Goal: Information Seeking & Learning: Learn about a topic

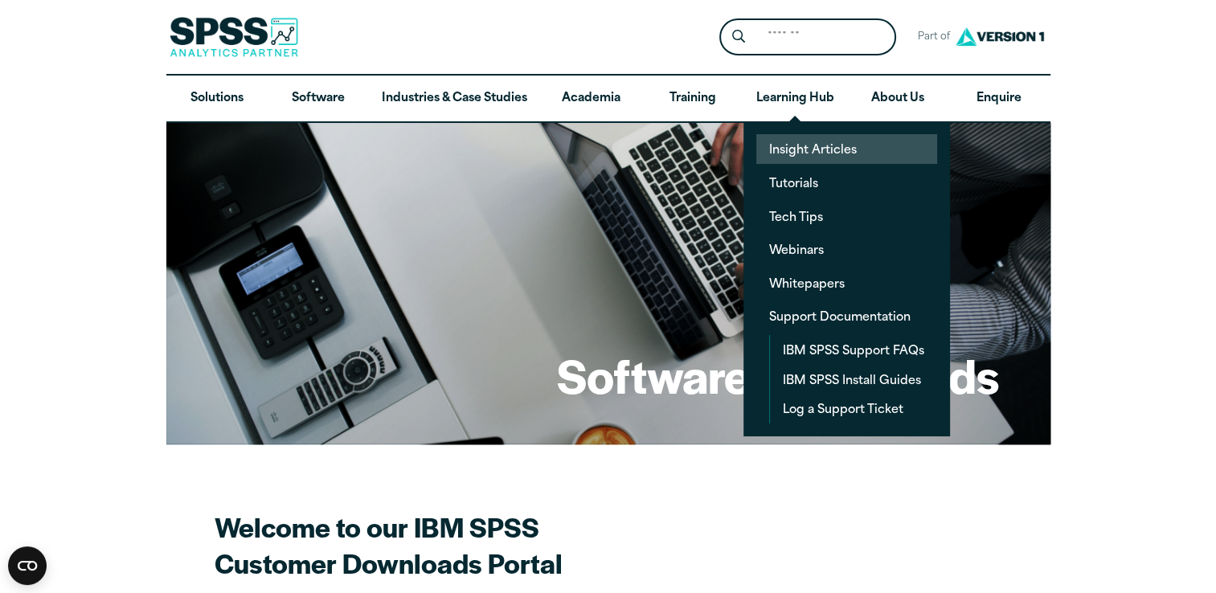
click at [799, 154] on link "Insight Articles" at bounding box center [846, 149] width 181 height 30
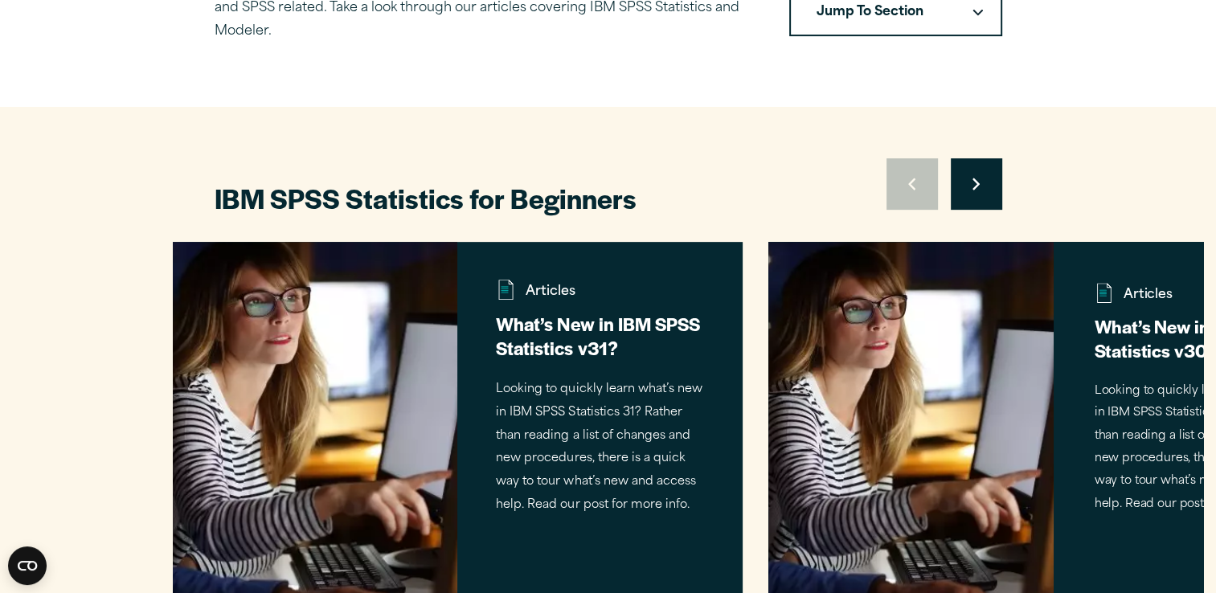
scroll to position [723, 0]
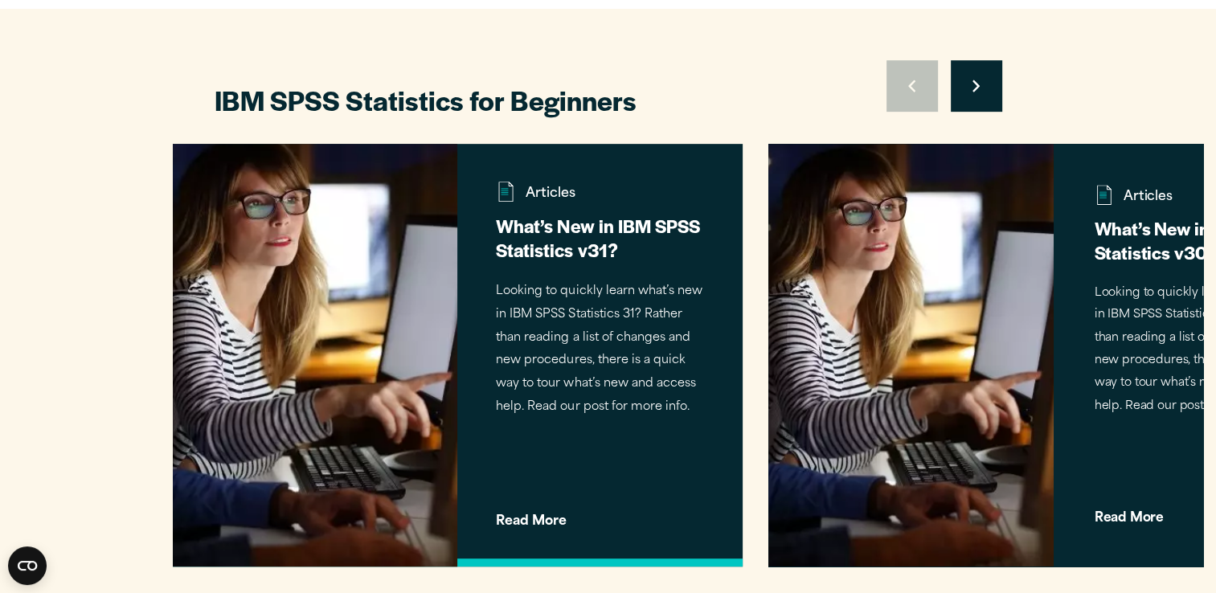
click at [554, 302] on p "Looking to quickly learn what’s new in IBM SPSS Statistics 31? Rather than read…" at bounding box center [600, 350] width 208 height 139
